Goal: Check status: Check status

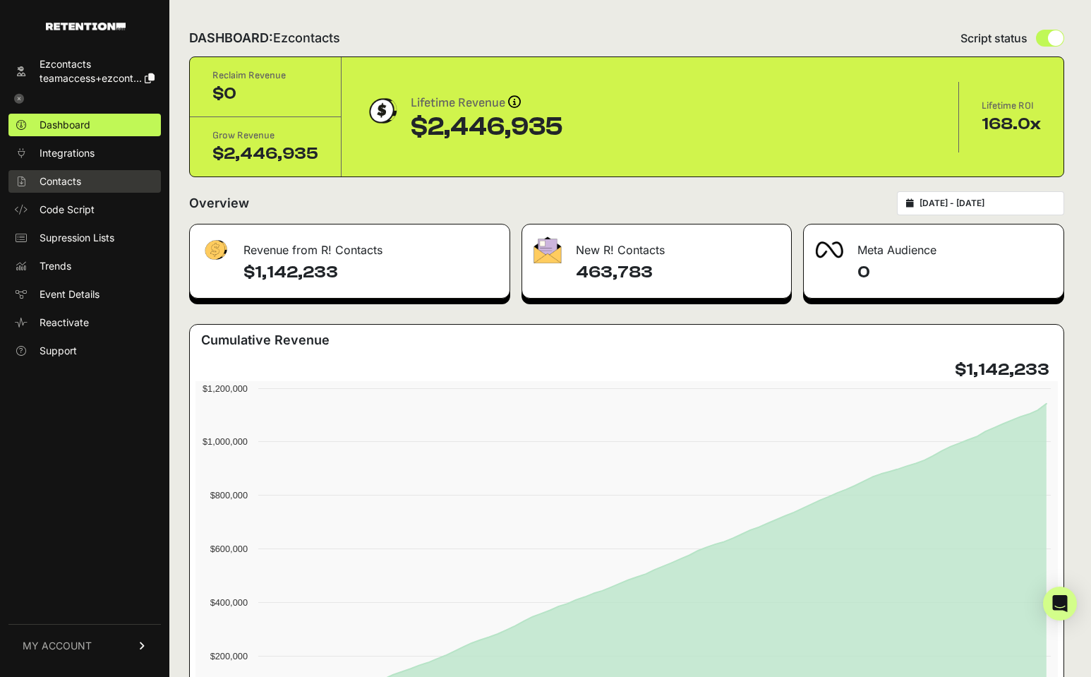
click at [65, 178] on span "Contacts" at bounding box center [61, 181] width 42 height 14
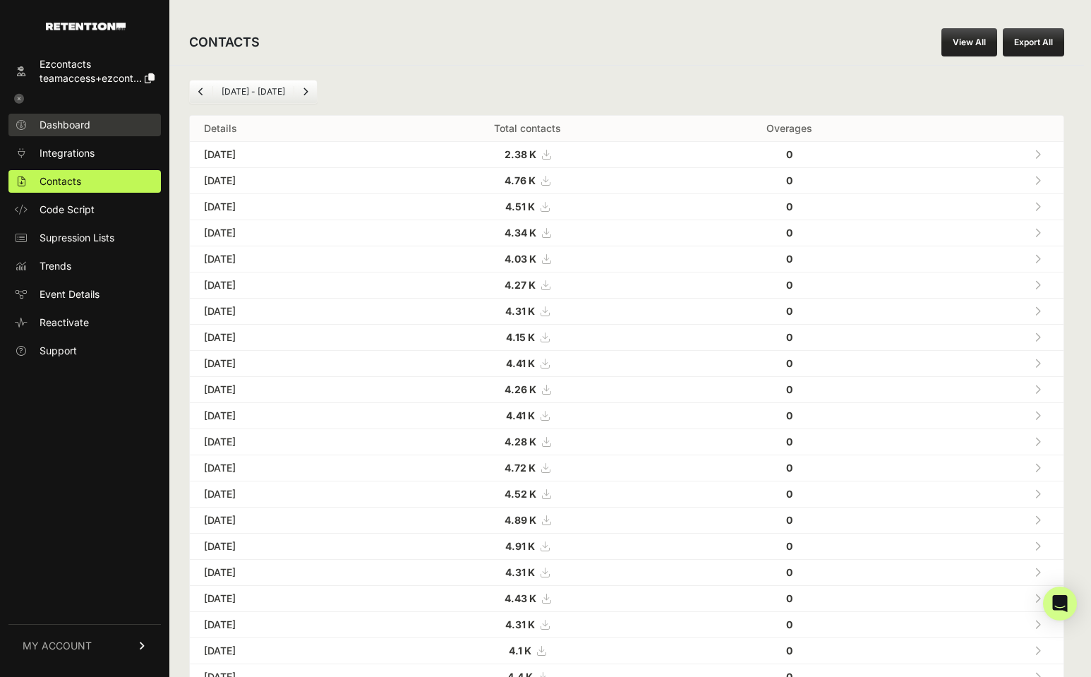
click at [61, 126] on span "Dashboard" at bounding box center [65, 125] width 51 height 14
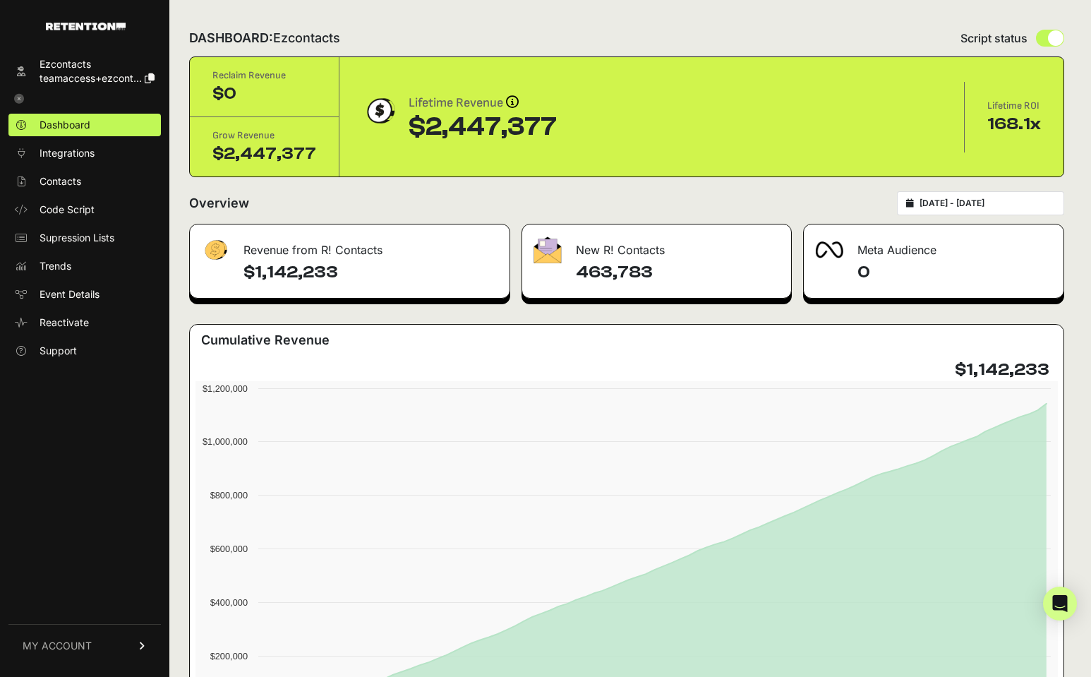
click at [959, 209] on div "[DATE] - [DATE]" at bounding box center [980, 203] width 167 height 24
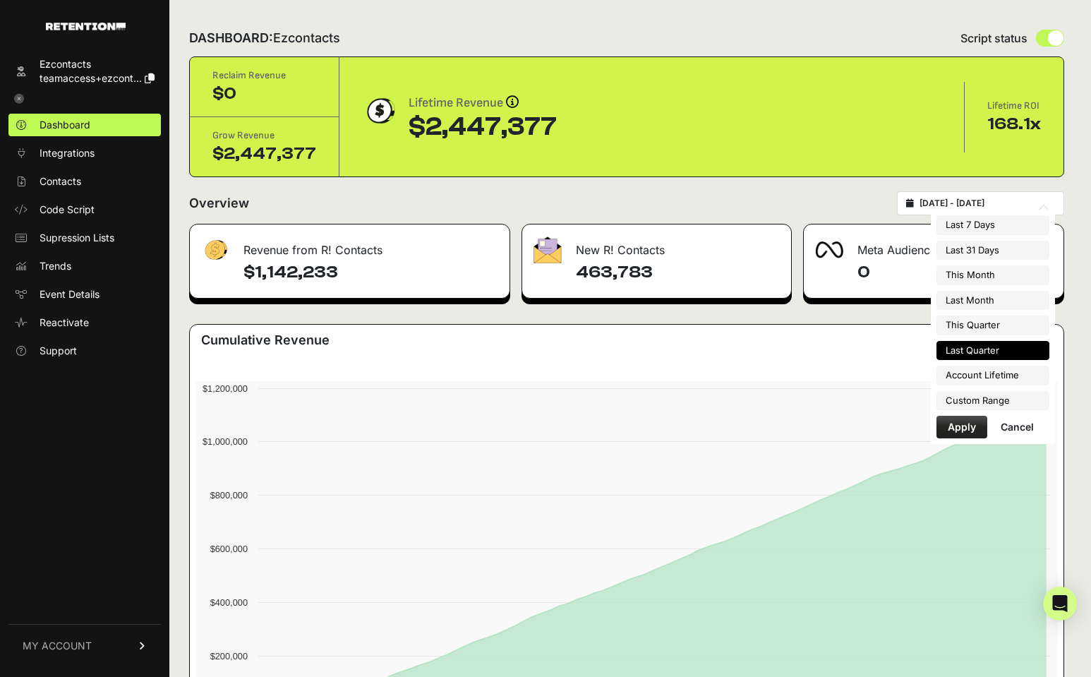
click at [958, 208] on input "2025-04-01 - 2025-06-30" at bounding box center [988, 203] width 136 height 11
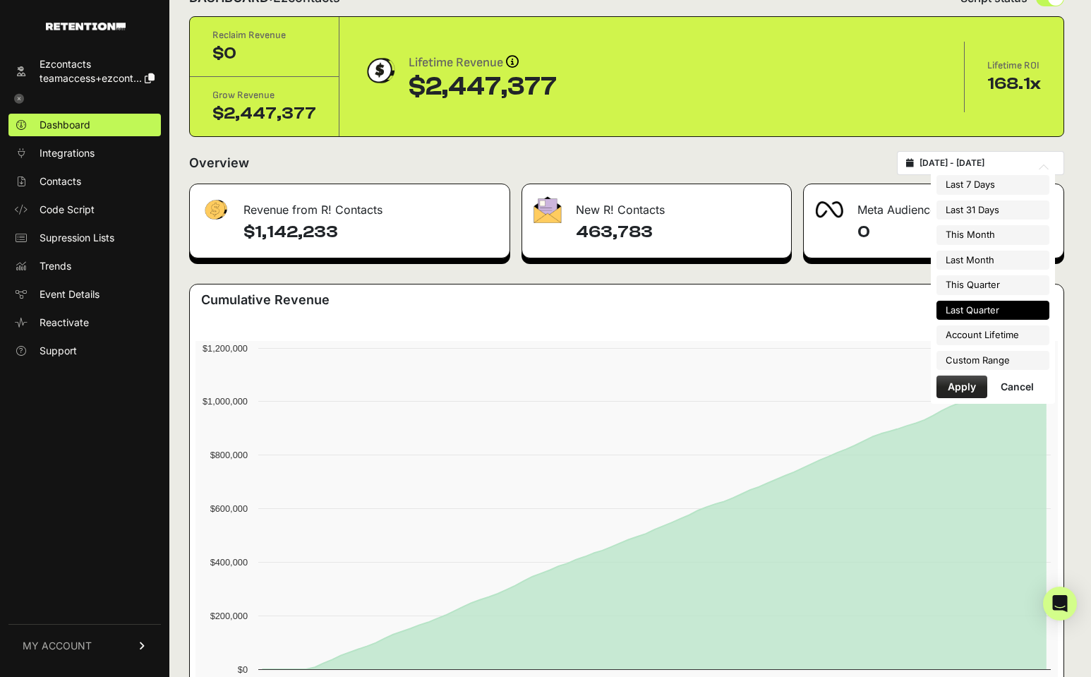
scroll to position [42, 0]
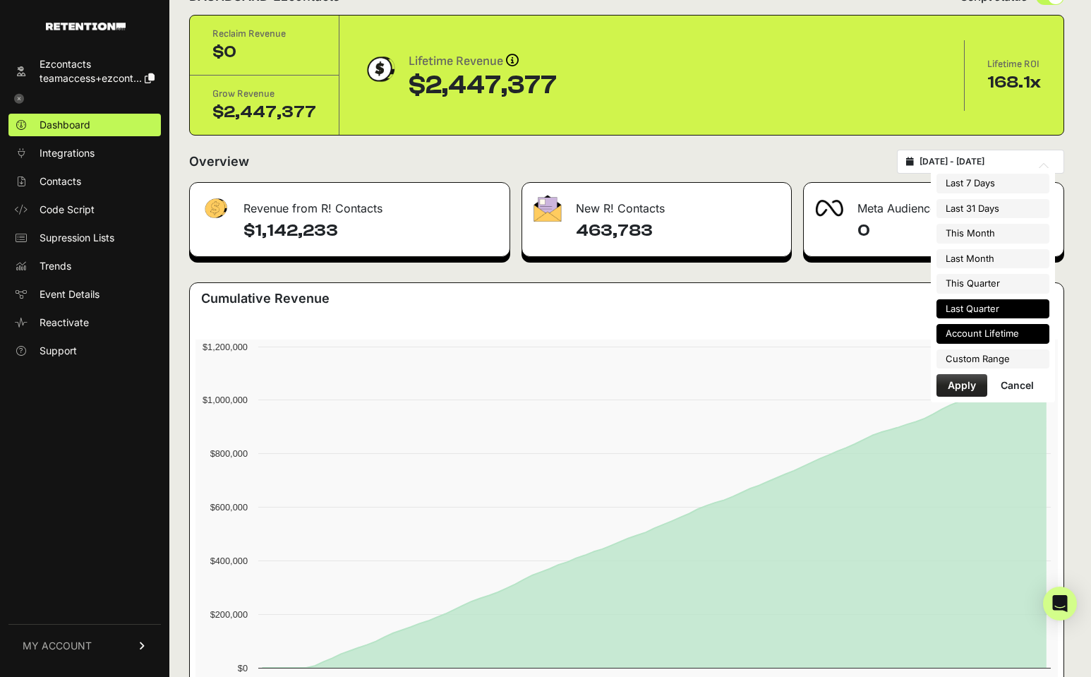
click at [966, 340] on li "Account Lifetime" at bounding box center [993, 334] width 113 height 20
type input "2022-12-20 - 2025-09-30"
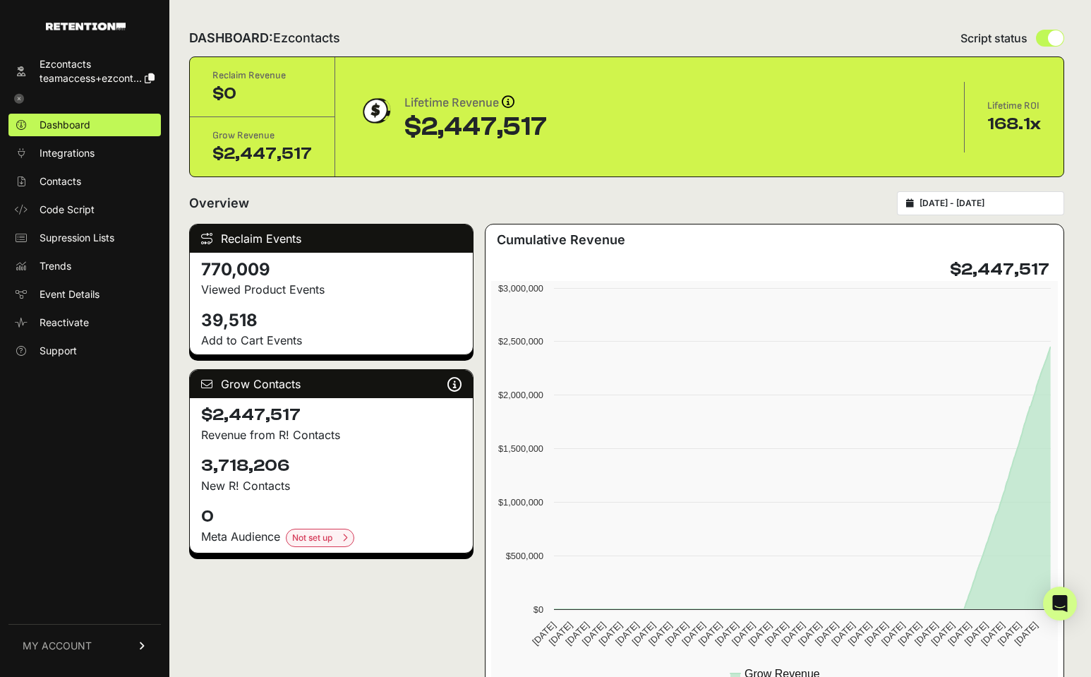
click at [713, 188] on div "DASHBOARD: Ezcontacts Script status Reclaim Revenue $0 Grow Revenue $2,447,517 …" at bounding box center [626, 588] width 915 height 1176
click at [999, 193] on div "[DATE] - [DATE]" at bounding box center [980, 203] width 167 height 24
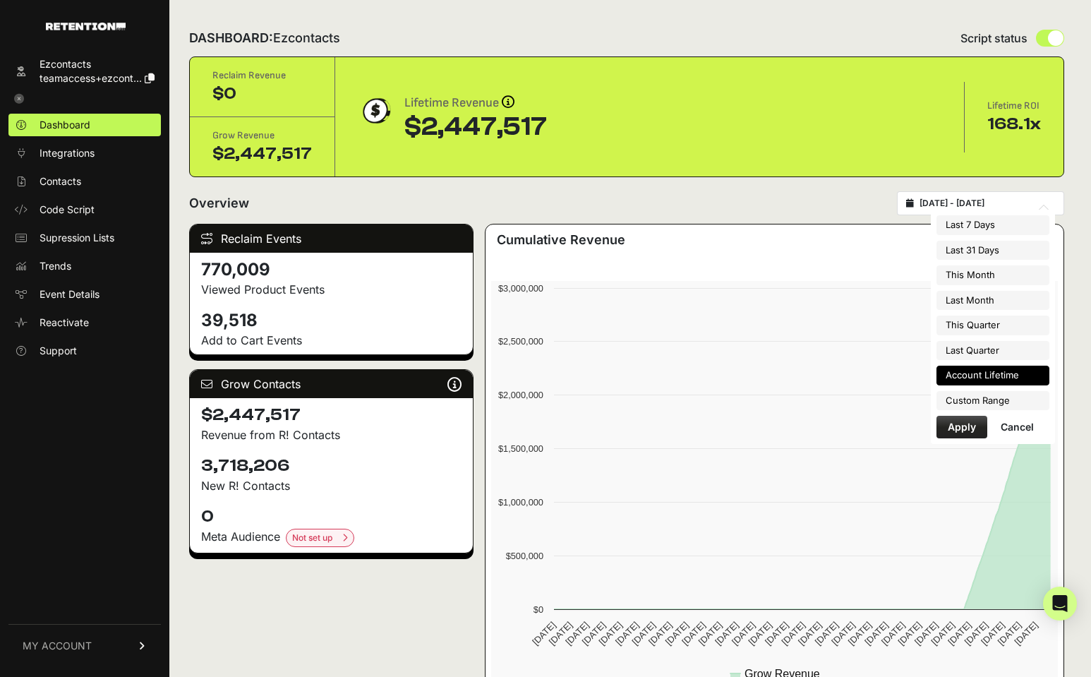
type input "[DATE]"
click at [971, 205] on input "[DATE] - [DATE]" at bounding box center [988, 203] width 136 height 11
type input "2025-08-01"
type input "2025-08-31"
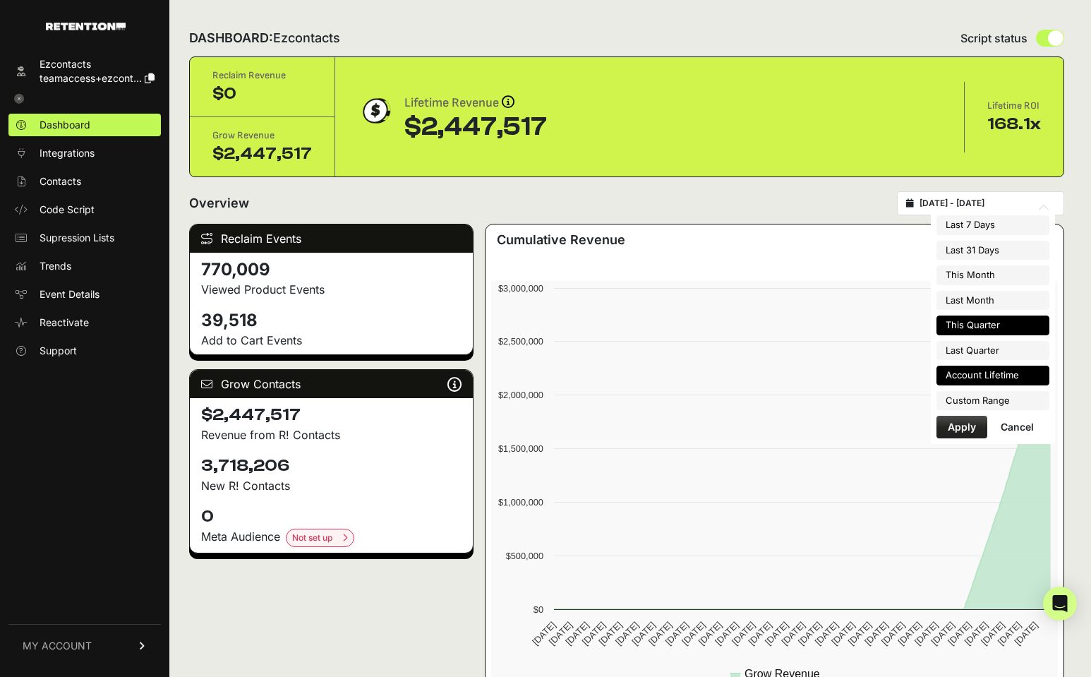
type input "2025-07-01"
type input "2025-09-30"
type input "2025-04-01"
type input "2025-06-30"
type input "2022-12-20"
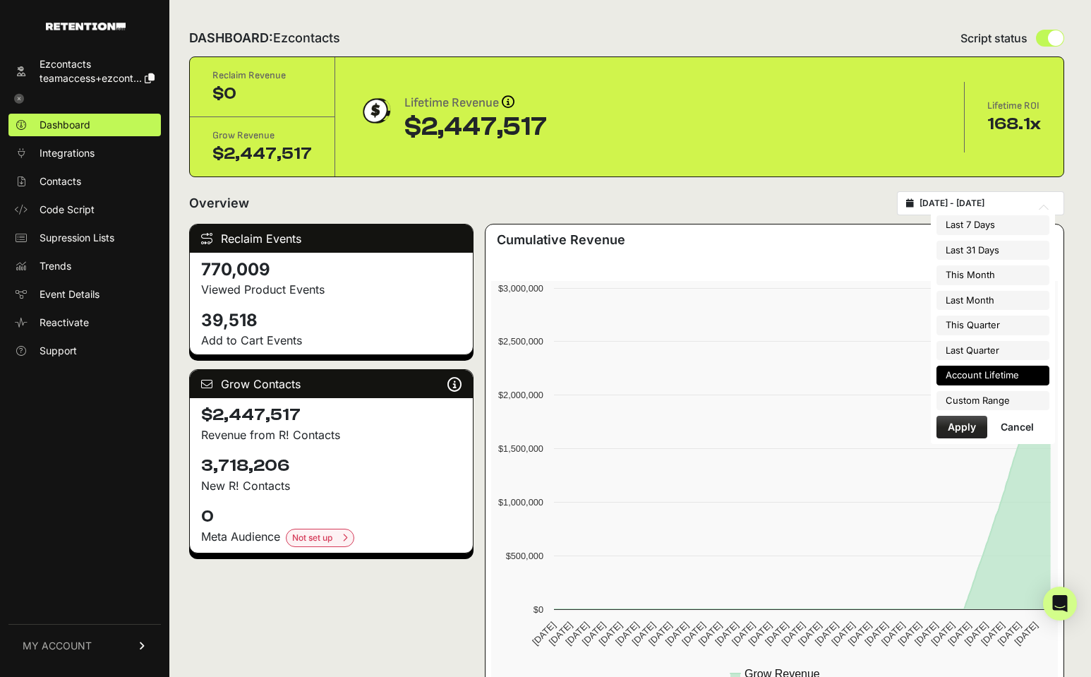
type input "2025-09-30"
type input "2025-04-01"
type input "2025-06-30"
type input "2022-12-20"
type input "2025-09-30"
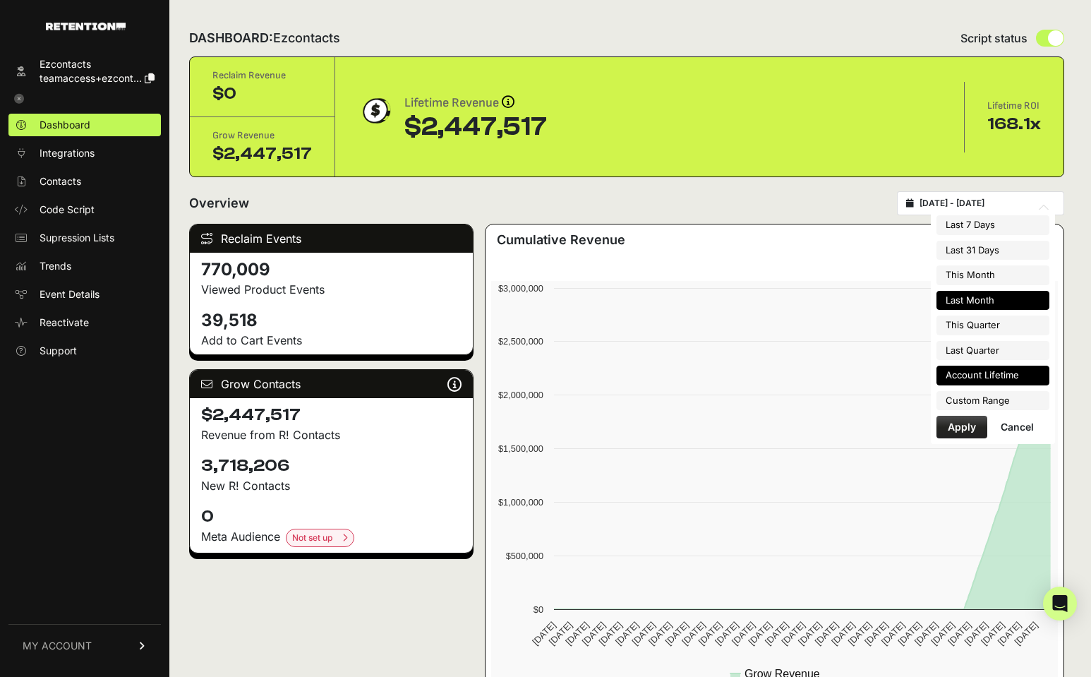
type input "2025-08-01"
type input "2025-08-31"
type input "2022-12-20"
type input "2025-09-30"
type input "2025-08-01"
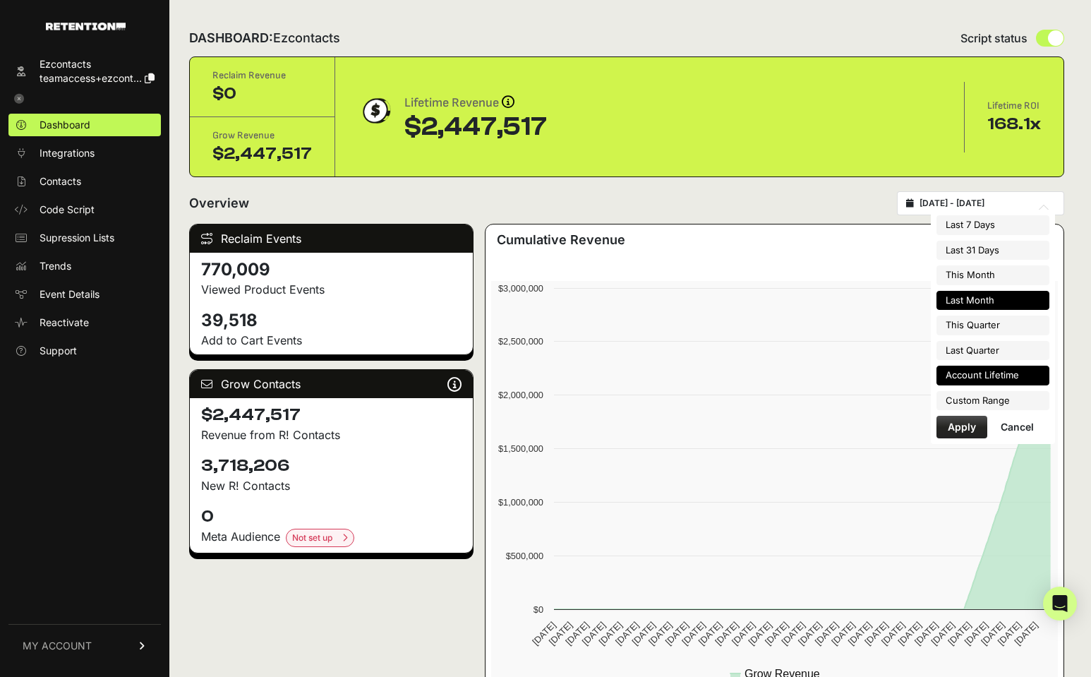
type input "2025-08-31"
type input "2022-12-20"
type input "2025-09-30"
type input "2025-04-01"
type input "2025-06-30"
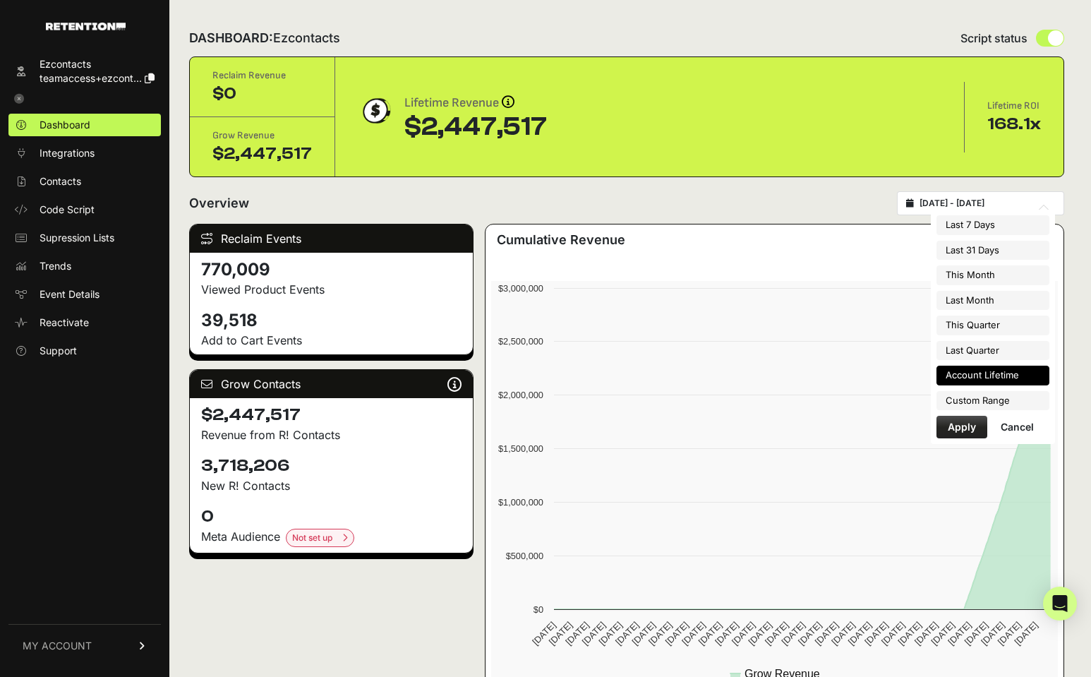
type input "2022-12-20"
type input "2025-09-30"
click at [968, 393] on li "Custom Range" at bounding box center [993, 401] width 113 height 20
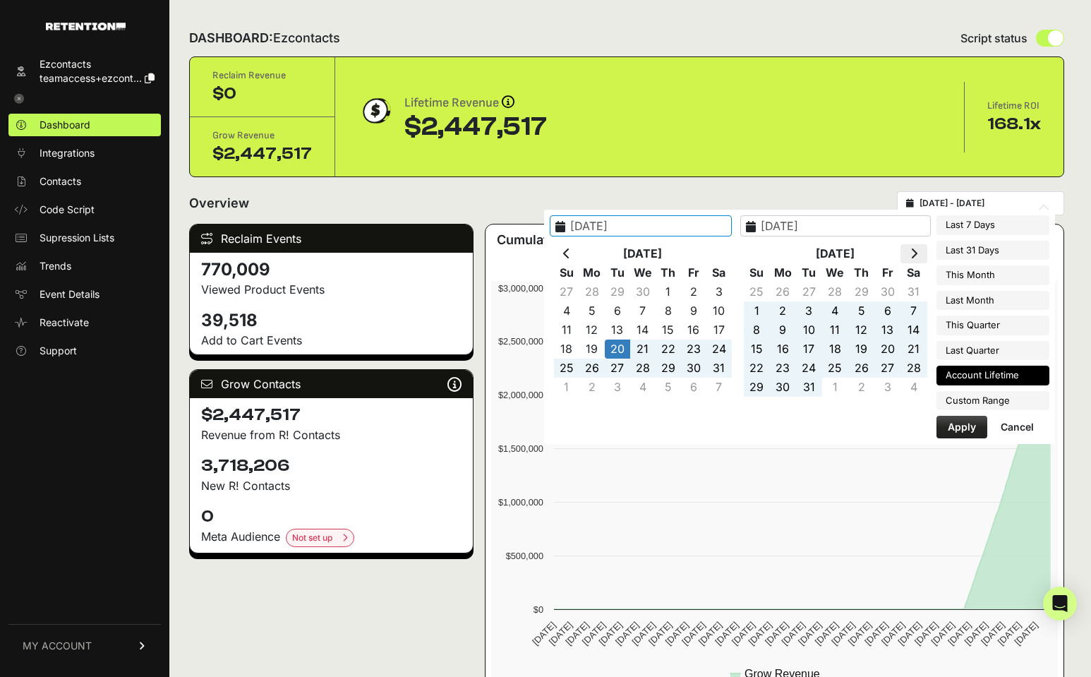
click at [906, 258] on th at bounding box center [914, 253] width 26 height 19
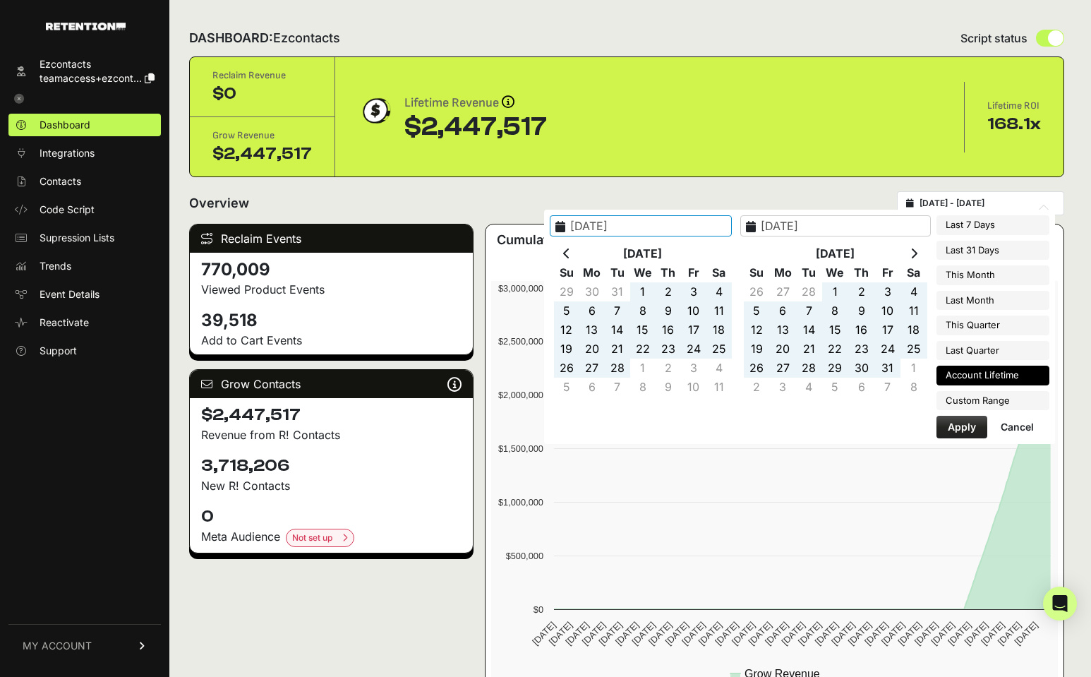
click at [906, 258] on th at bounding box center [914, 253] width 26 height 19
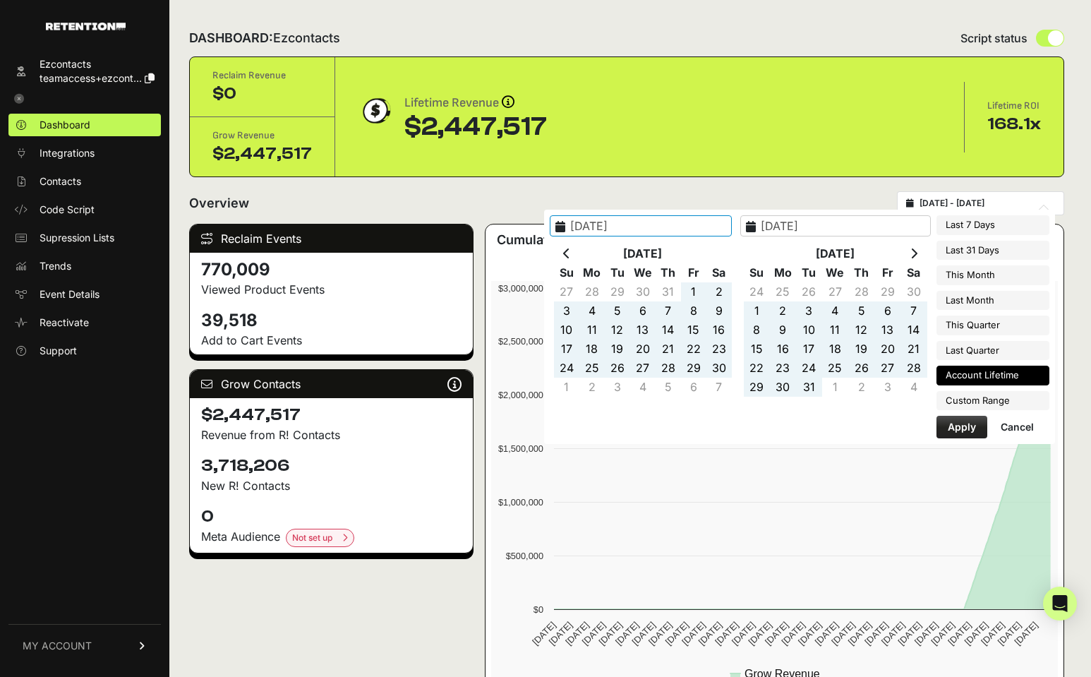
click at [906, 258] on th at bounding box center [914, 253] width 26 height 19
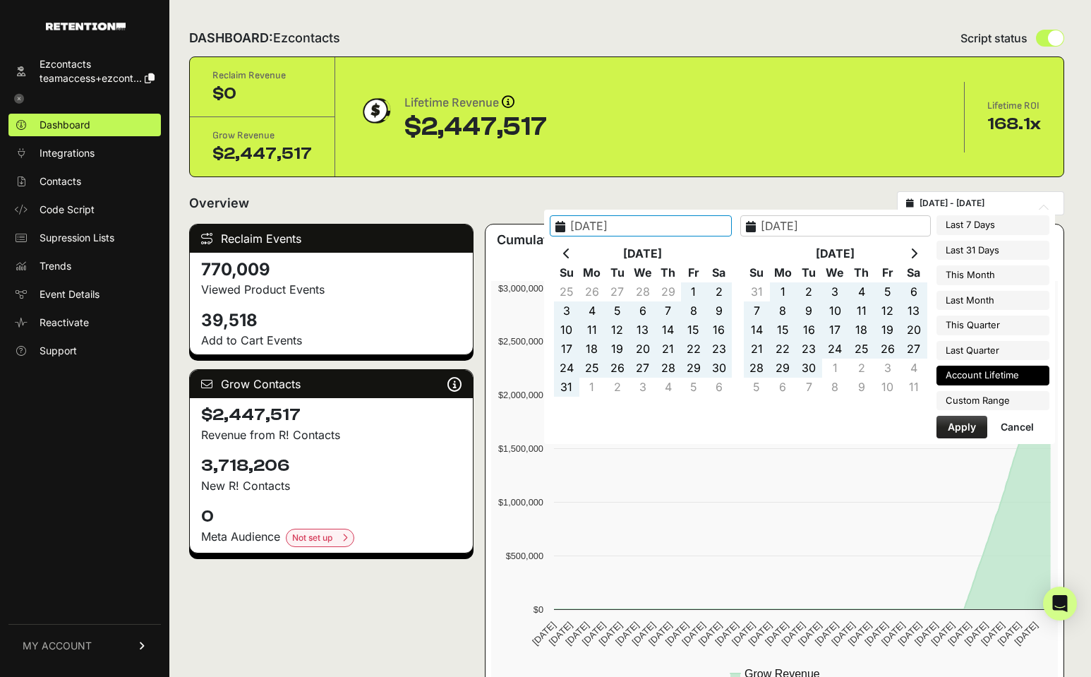
click at [906, 258] on th at bounding box center [914, 253] width 26 height 19
type input "[DATE]"
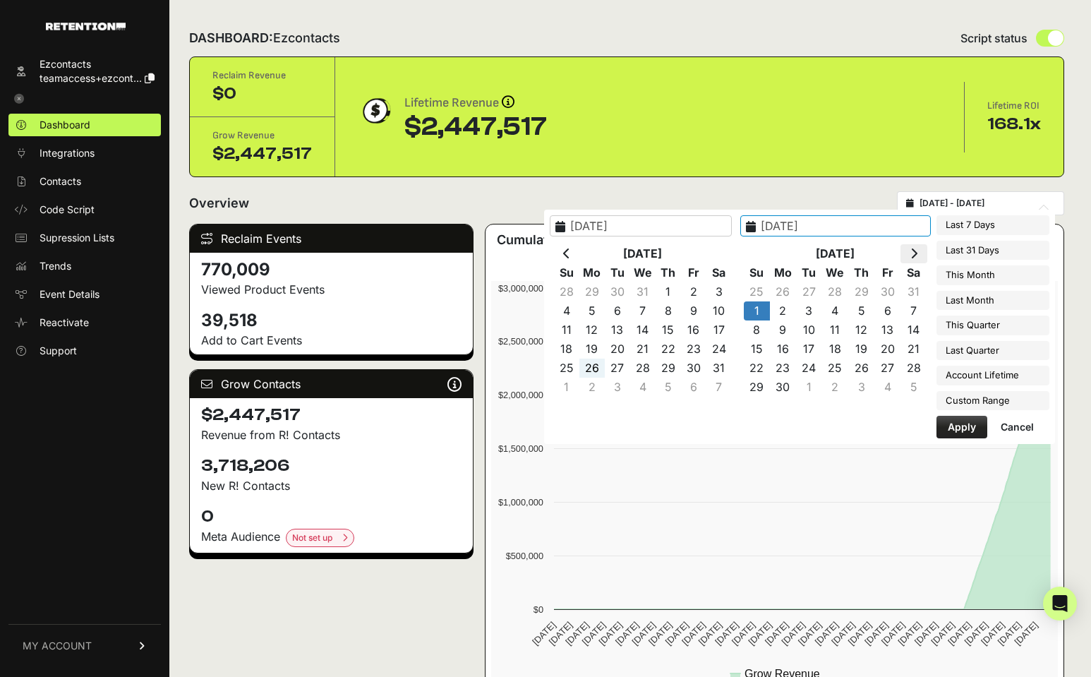
click at [912, 258] on icon at bounding box center [914, 253] width 7 height 11
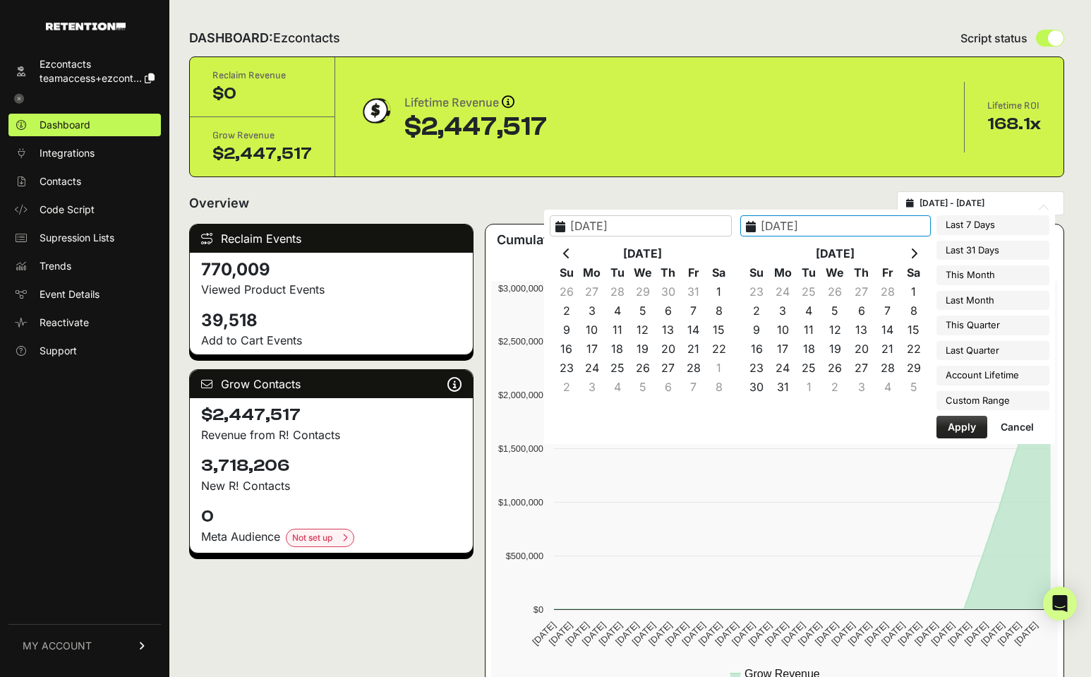
click at [912, 258] on icon at bounding box center [914, 253] width 7 height 11
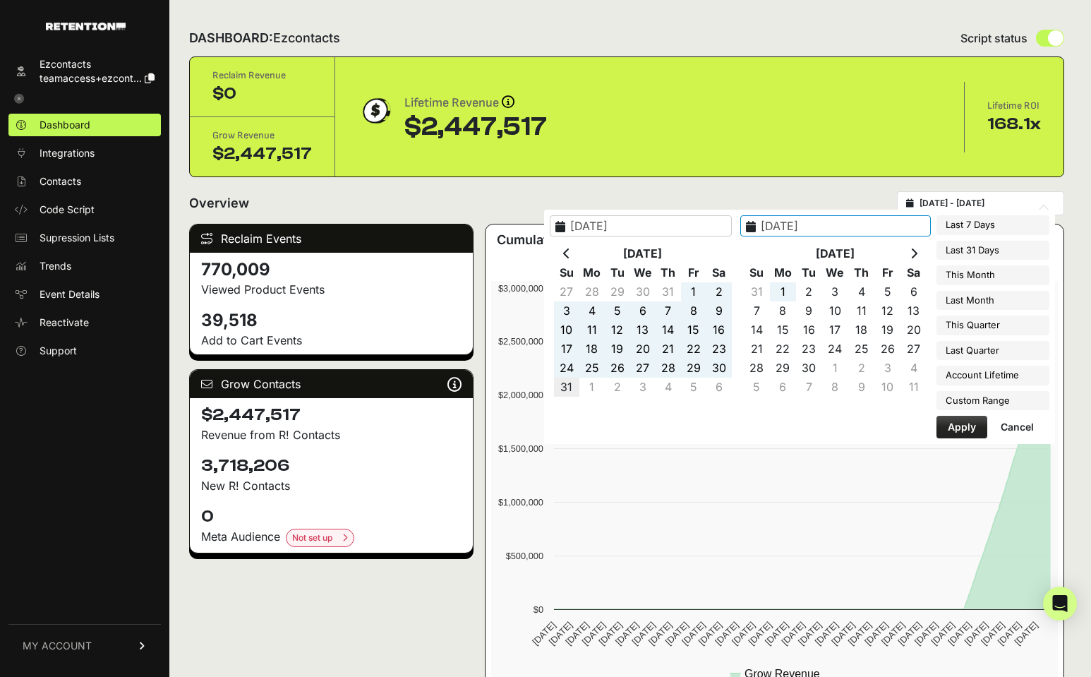
type input "2025-08-31"
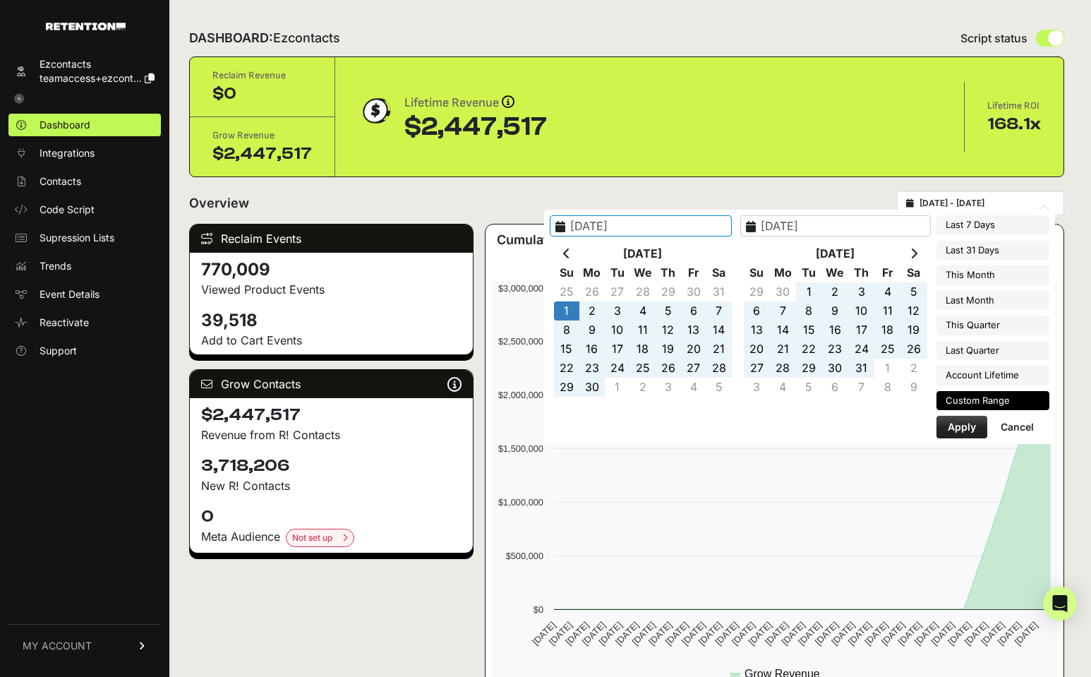
type input "[DATE]"
click at [968, 428] on button "Apply" at bounding box center [962, 427] width 51 height 23
type input "[DATE] - [DATE]"
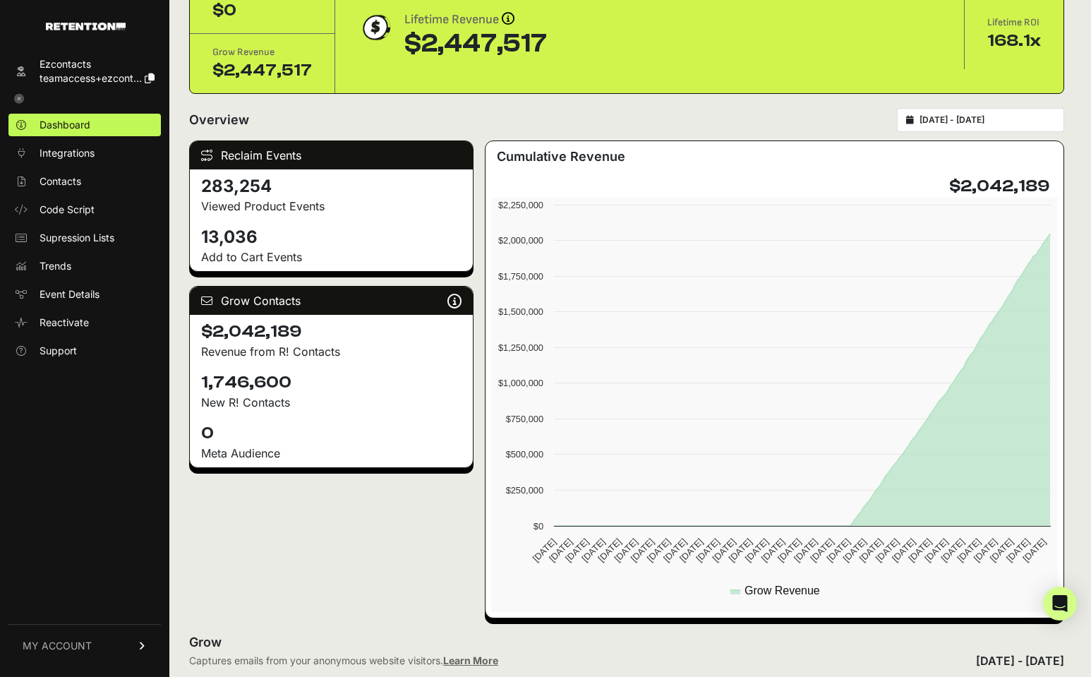
scroll to position [91, 0]
